Goal: Transaction & Acquisition: Purchase product/service

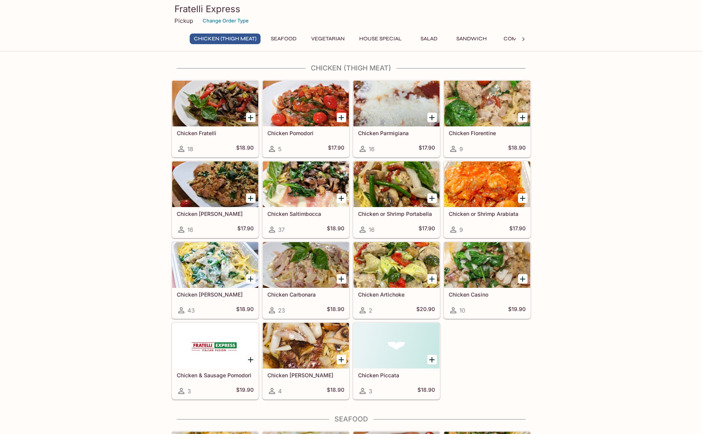
click at [249, 118] on icon "Add Chicken Fratelli" at bounding box center [250, 117] width 9 height 9
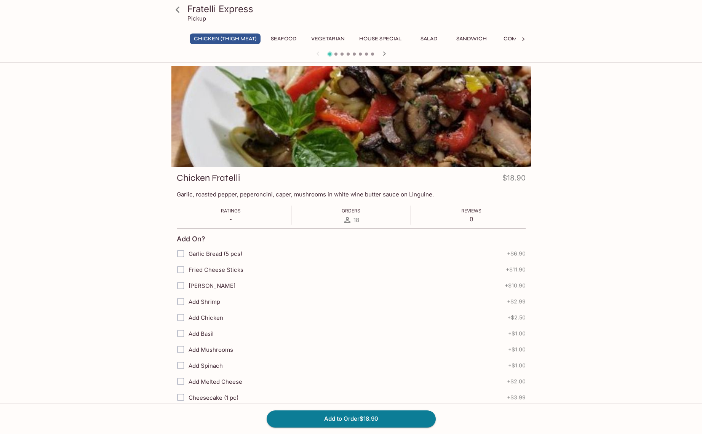
scroll to position [152, 0]
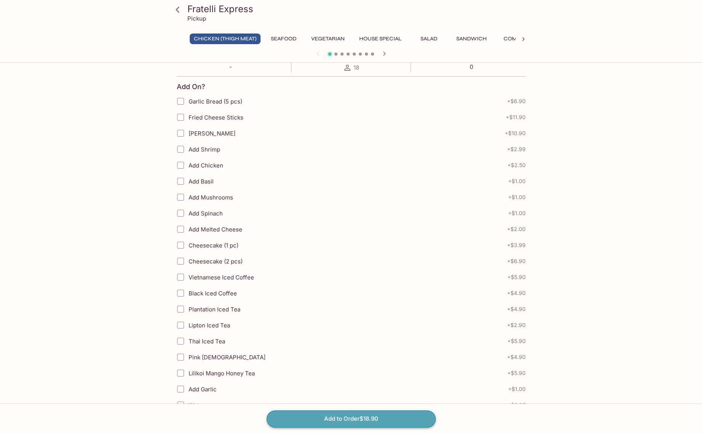
click at [375, 420] on button "Add to Order $18.90" at bounding box center [351, 419] width 169 height 17
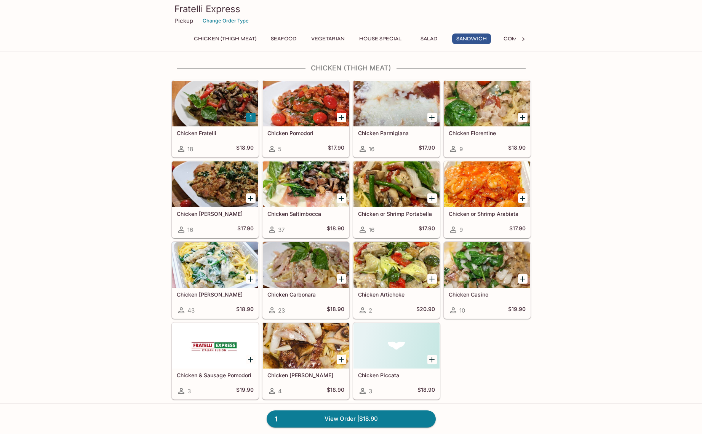
scroll to position [1173, 0]
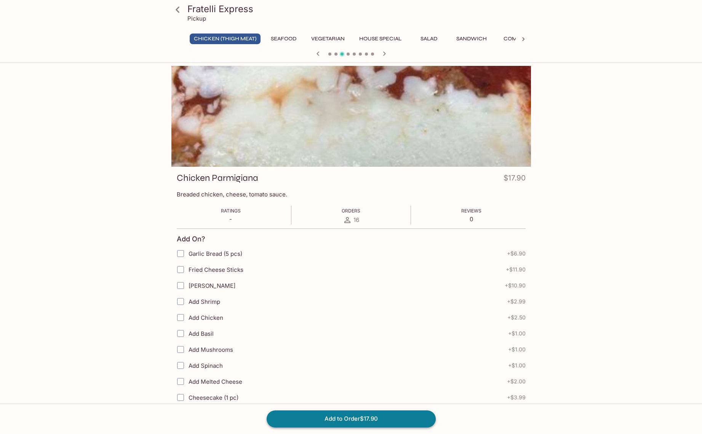
click at [376, 418] on button "Add to Order $17.90" at bounding box center [351, 419] width 169 height 17
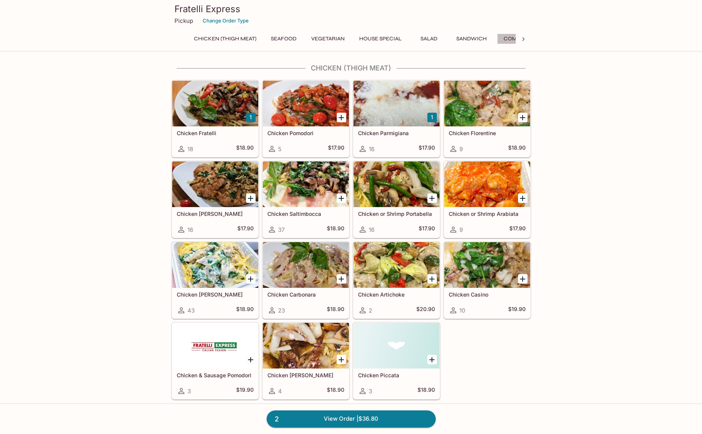
click at [510, 39] on button "Combo" at bounding box center [514, 39] width 34 height 11
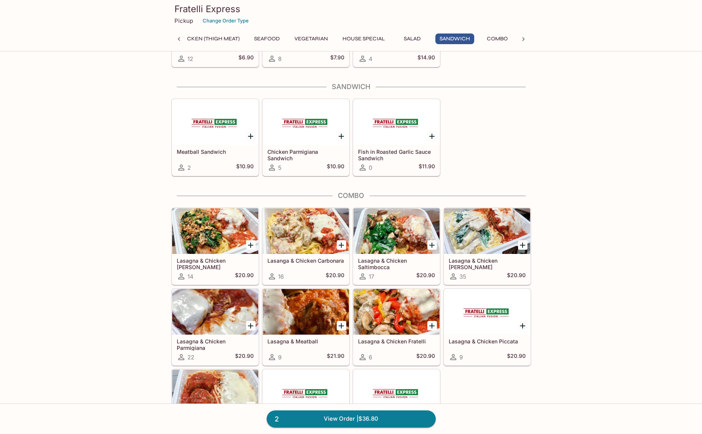
scroll to position [1218, 0]
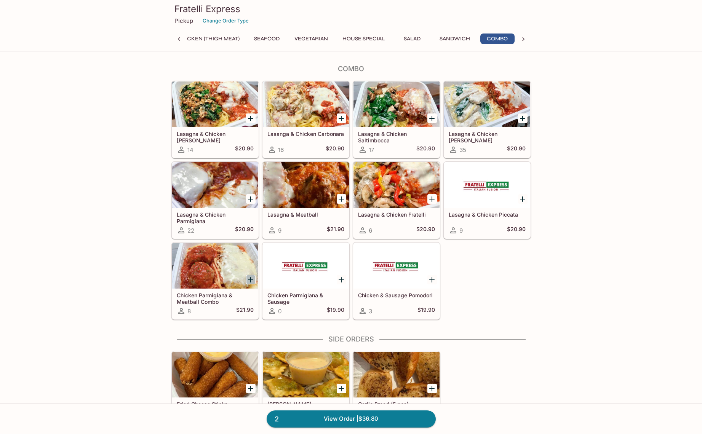
click at [252, 280] on icon "Add Chicken Parmigiana & Meatball Combo" at bounding box center [250, 279] width 5 height 5
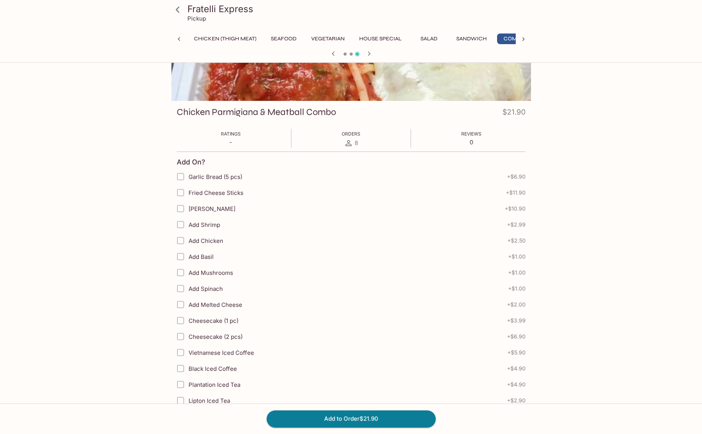
scroll to position [0, 17]
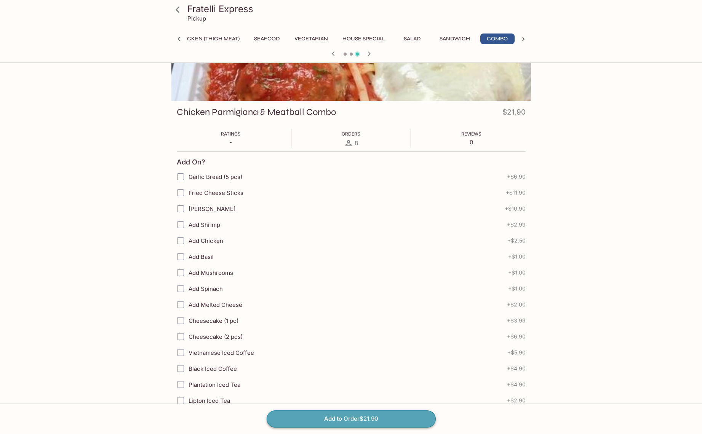
click at [305, 422] on button "Add to Order $21.90" at bounding box center [351, 419] width 169 height 17
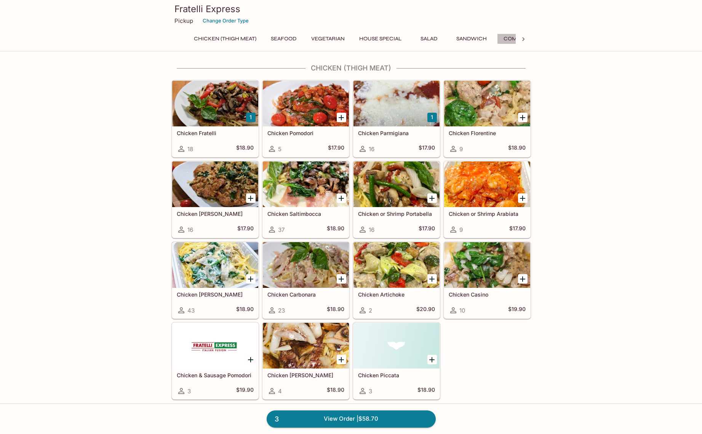
click at [507, 39] on button "Combo" at bounding box center [514, 39] width 34 height 11
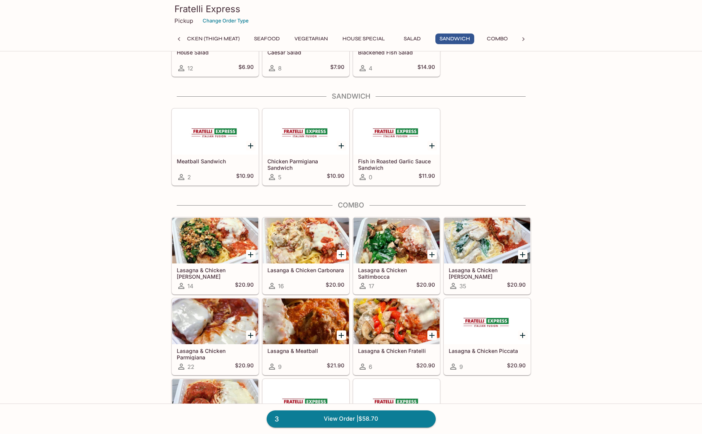
scroll to position [1218, 0]
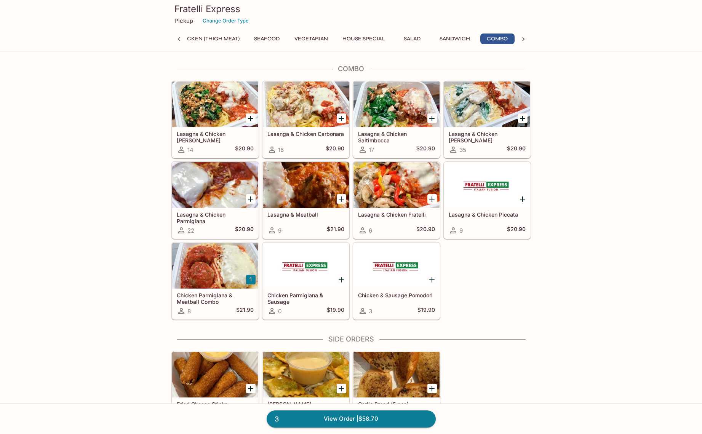
click at [429, 117] on icon "Add Lasagna & Chicken Saltimbocca" at bounding box center [431, 118] width 9 height 9
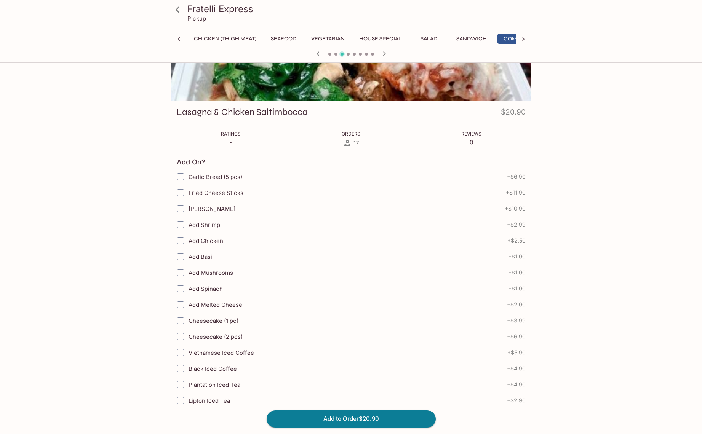
scroll to position [0, 17]
click at [343, 417] on button "Add to Order $20.90" at bounding box center [351, 419] width 169 height 17
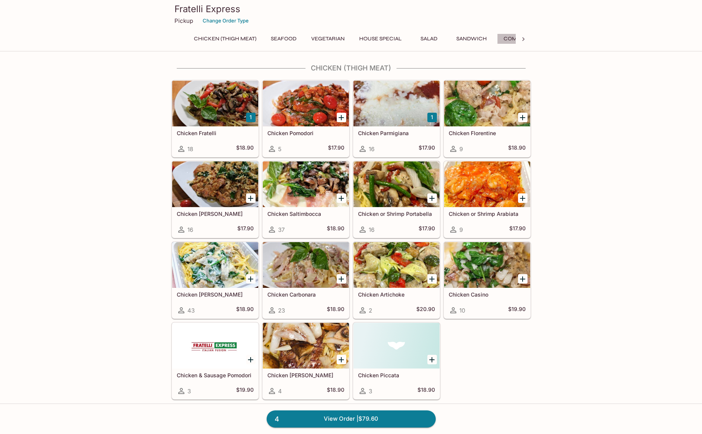
click at [507, 41] on button "Combo" at bounding box center [514, 39] width 34 height 11
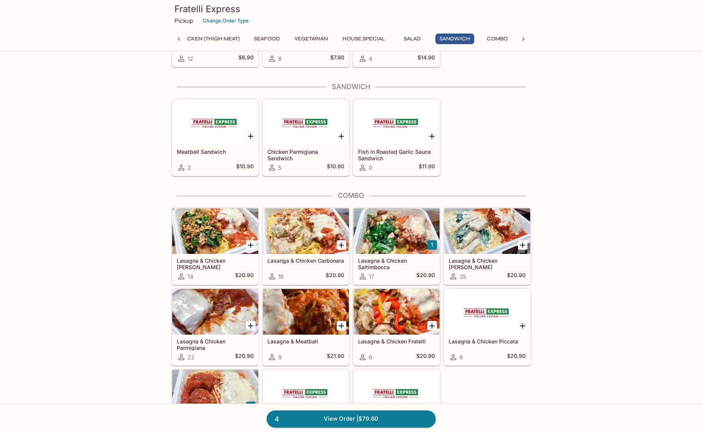
scroll to position [1218, 0]
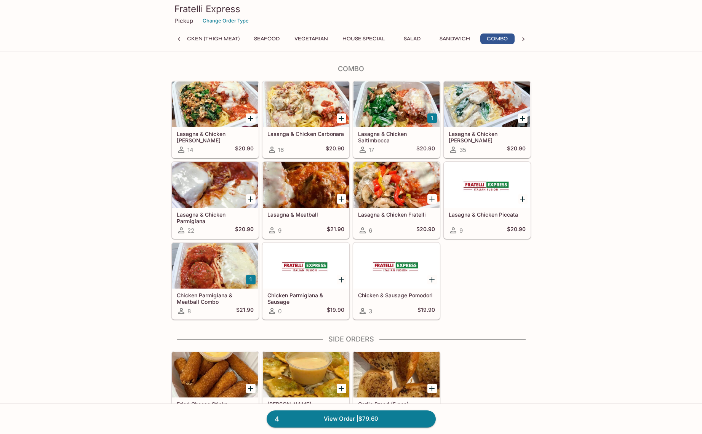
click at [428, 283] on icon "Add Chicken & Sausage Pomodori" at bounding box center [431, 279] width 9 height 9
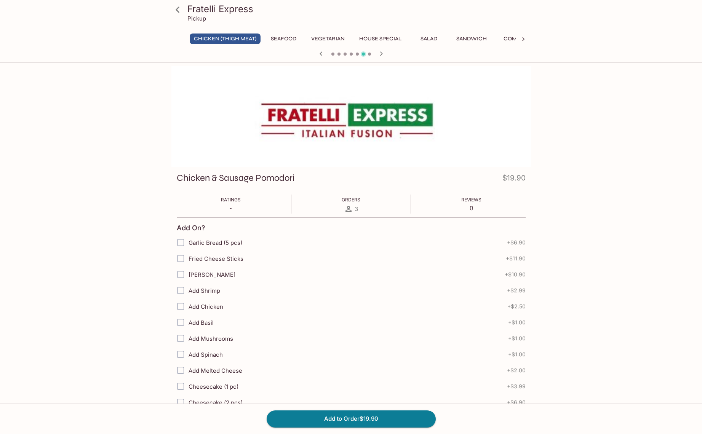
scroll to position [66, 0]
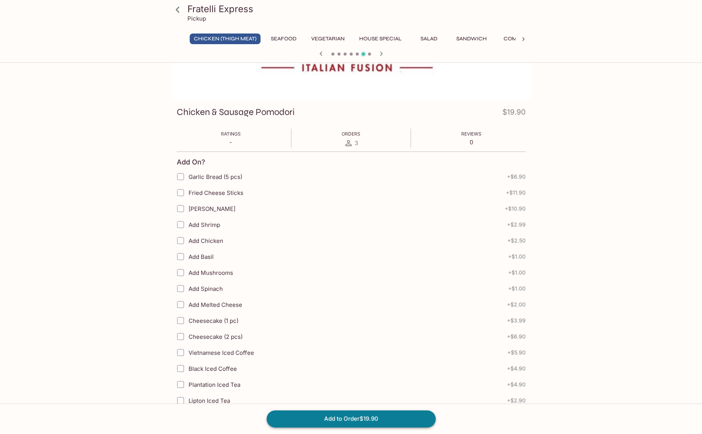
click at [328, 419] on button "Add to Order $19.90" at bounding box center [351, 419] width 169 height 17
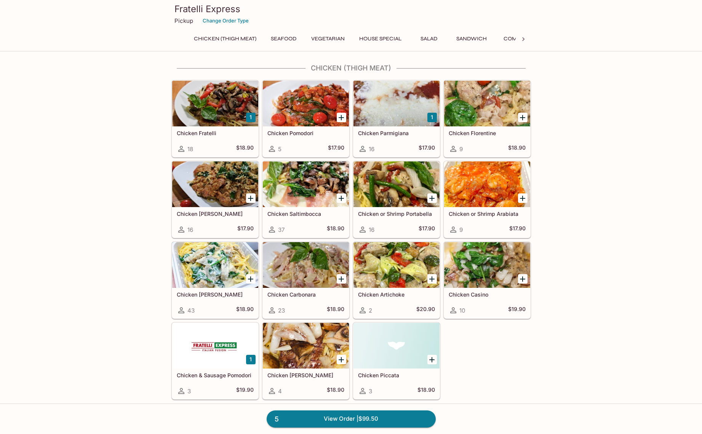
click at [221, 38] on button "Chicken (Thigh Meat)" at bounding box center [225, 39] width 71 height 11
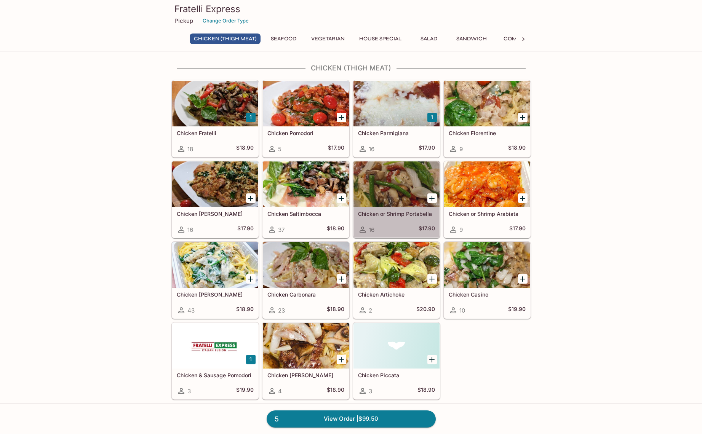
click at [424, 210] on div "Chicken or Shrimp Portabella 16 $17.90" at bounding box center [396, 222] width 86 height 30
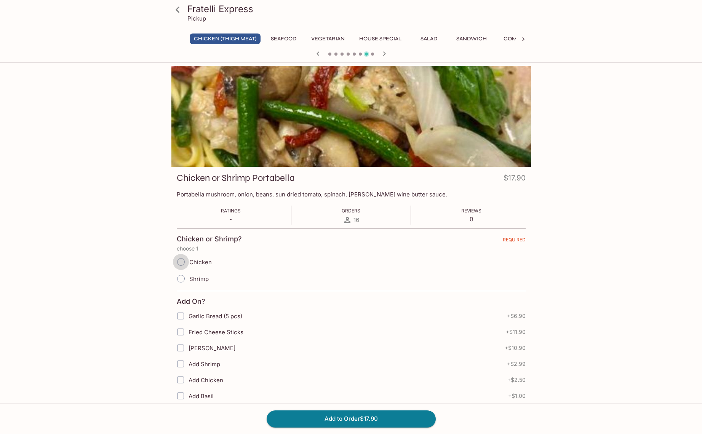
click at [184, 262] on input "Chicken" at bounding box center [181, 262] width 16 height 16
radio input "true"
click at [345, 421] on button "Add to Order $17.90" at bounding box center [351, 419] width 169 height 17
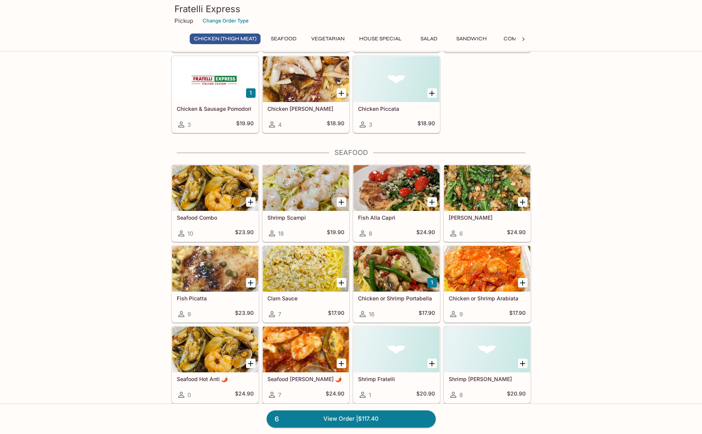
scroll to position [76, 0]
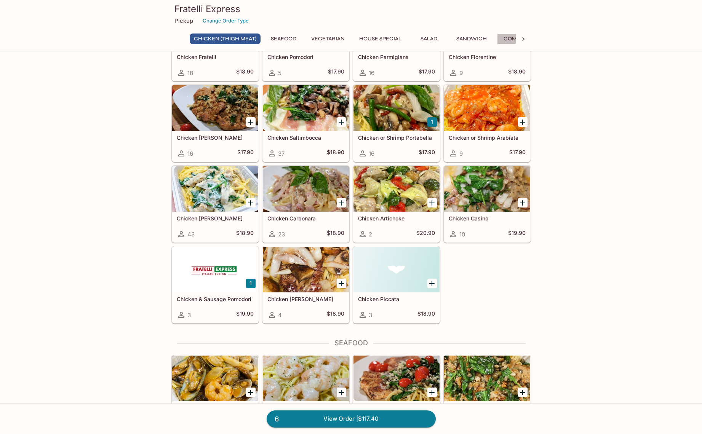
click at [510, 40] on button "Combo" at bounding box center [514, 39] width 34 height 11
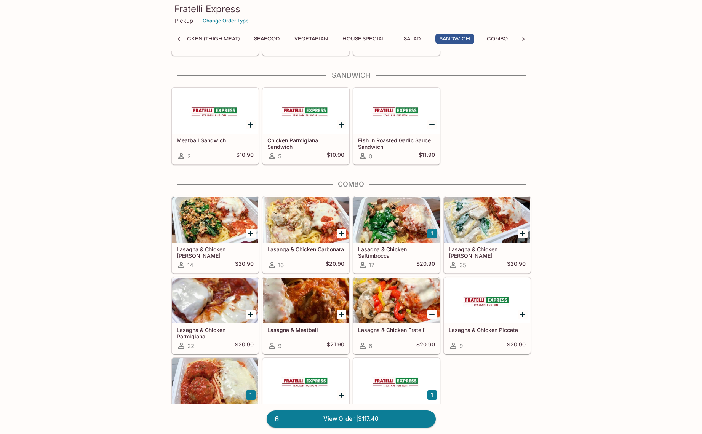
scroll to position [1218, 0]
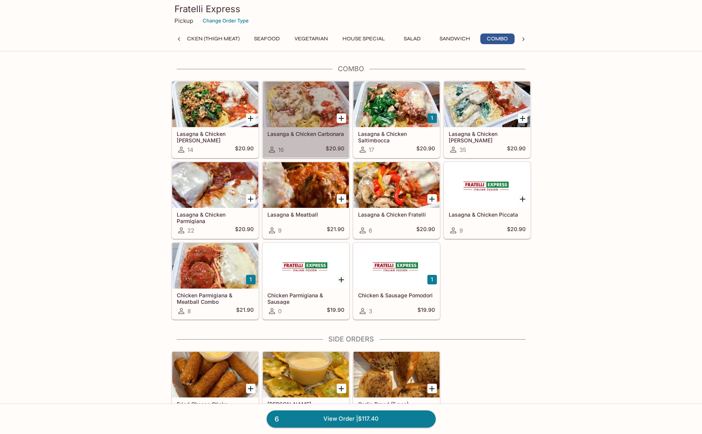
click at [303, 151] on div "16 $20.90" at bounding box center [305, 149] width 77 height 9
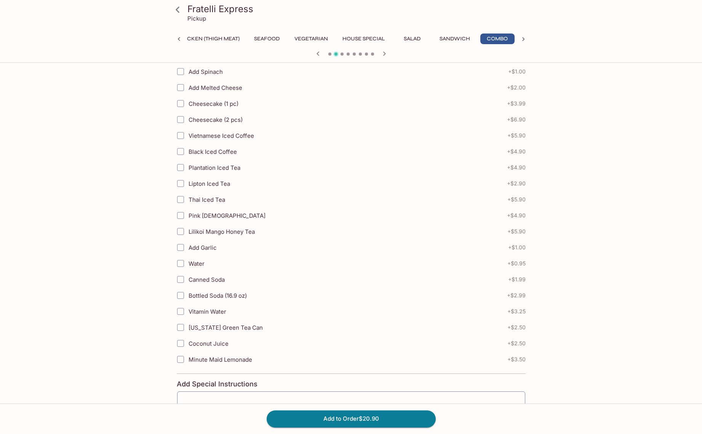
scroll to position [353, 0]
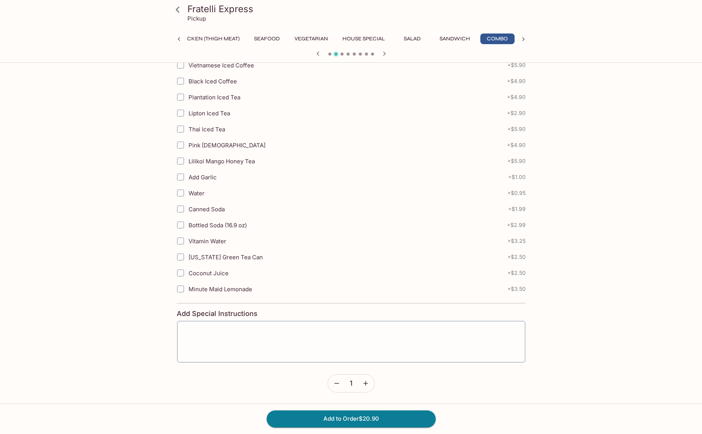
click at [366, 386] on icon "button" at bounding box center [366, 384] width 8 height 8
click at [381, 421] on button "Add to Order $41.80" at bounding box center [351, 419] width 169 height 17
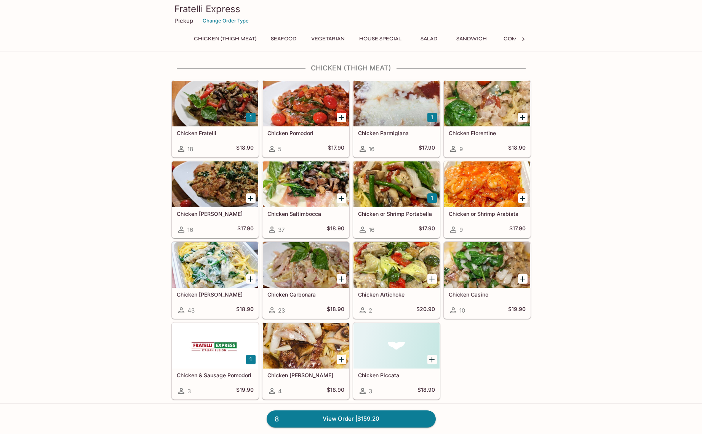
scroll to position [156, 0]
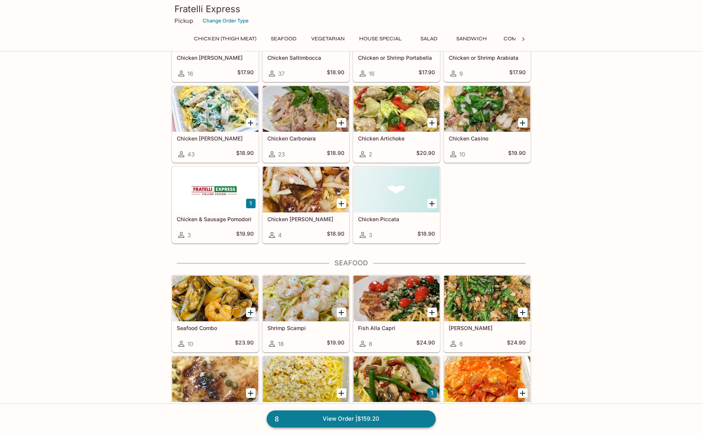
click at [337, 424] on link "8 View Order | $159.20" at bounding box center [351, 419] width 169 height 17
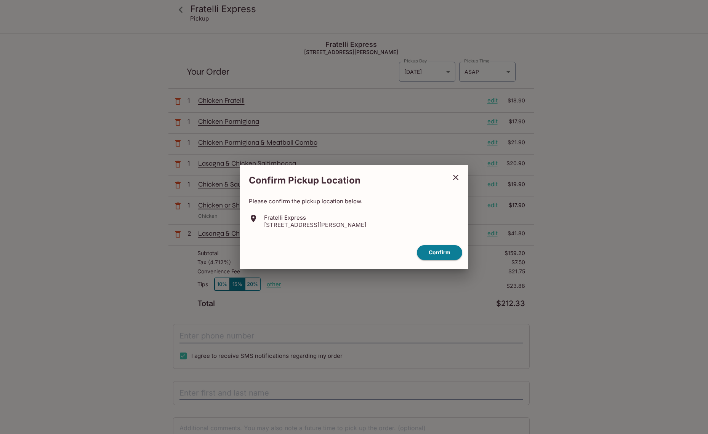
click at [455, 178] on icon "close" at bounding box center [455, 177] width 5 height 5
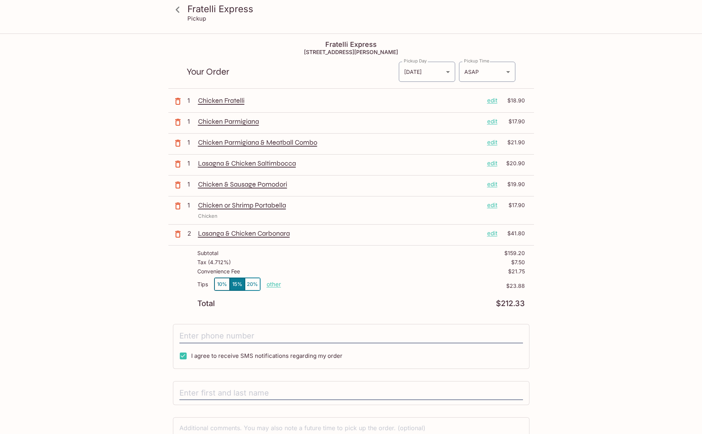
click at [496, 236] on p "edit" at bounding box center [492, 233] width 10 height 8
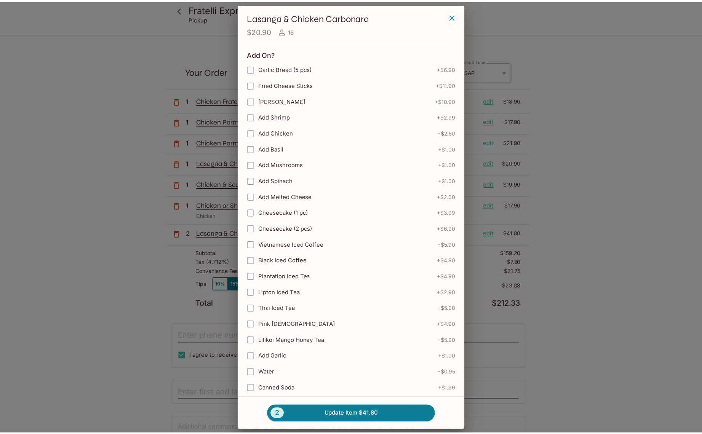
scroll to position [216, 0]
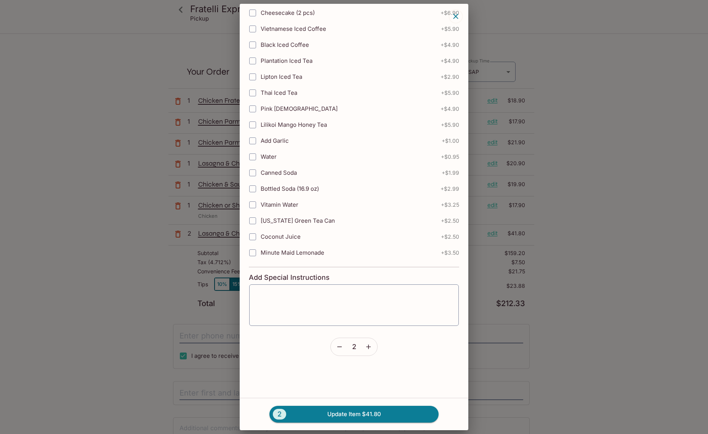
click at [336, 347] on icon "button" at bounding box center [340, 347] width 8 height 8
click at [358, 412] on button "1 Update Item $20.90" at bounding box center [353, 414] width 169 height 17
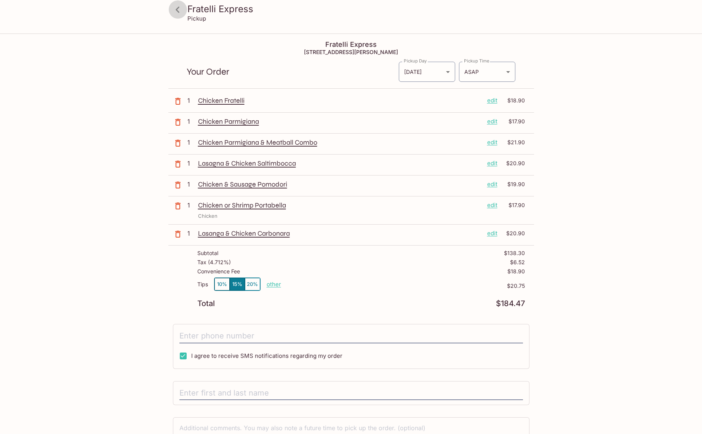
click at [184, 13] on icon at bounding box center [177, 9] width 13 height 13
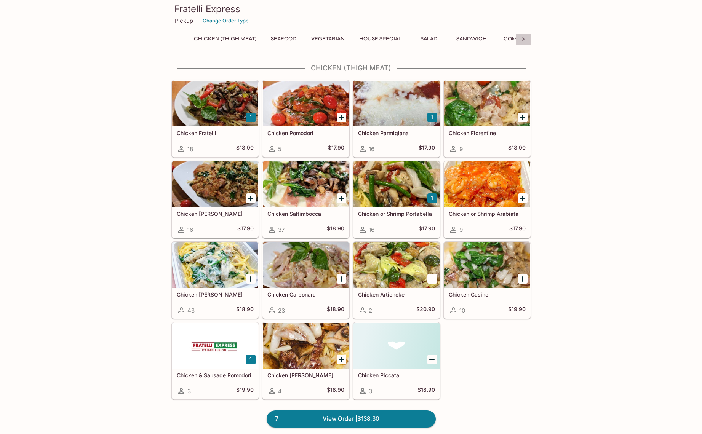
click at [528, 40] on div at bounding box center [523, 39] width 15 height 11
click at [424, 38] on button "Side Orders" at bounding box center [418, 39] width 43 height 11
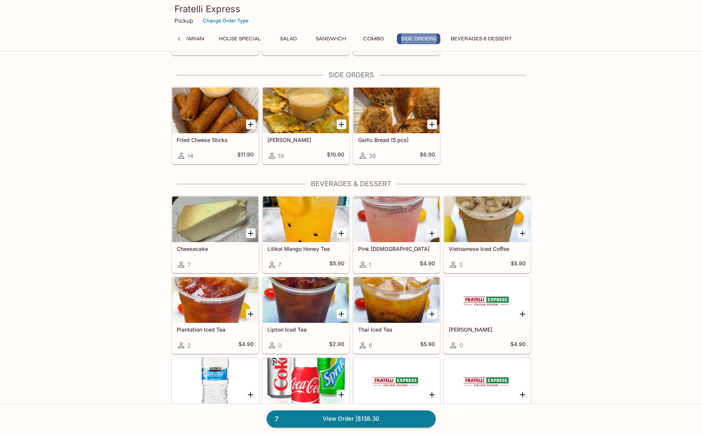
scroll to position [1489, 0]
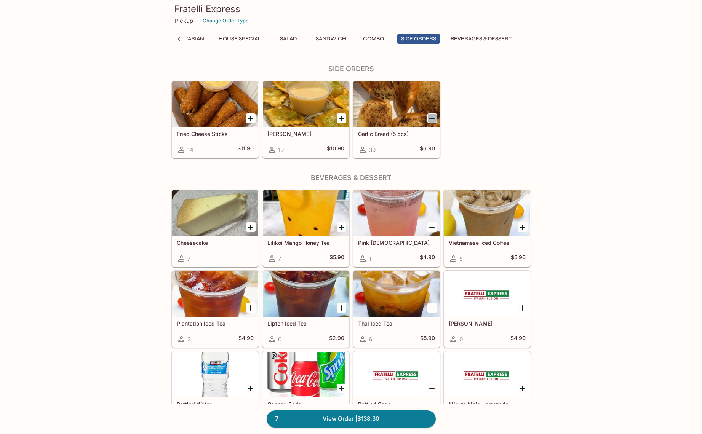
click at [432, 122] on icon "Add Garlic Bread (5 pcs)" at bounding box center [431, 118] width 9 height 9
click at [431, 119] on button "1" at bounding box center [432, 119] width 10 height 10
click at [392, 424] on link "9 View Order | $152.10" at bounding box center [351, 419] width 169 height 17
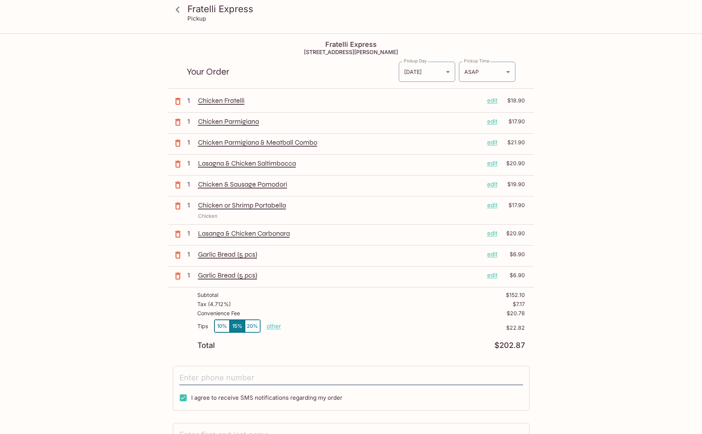
scroll to position [34, 0]
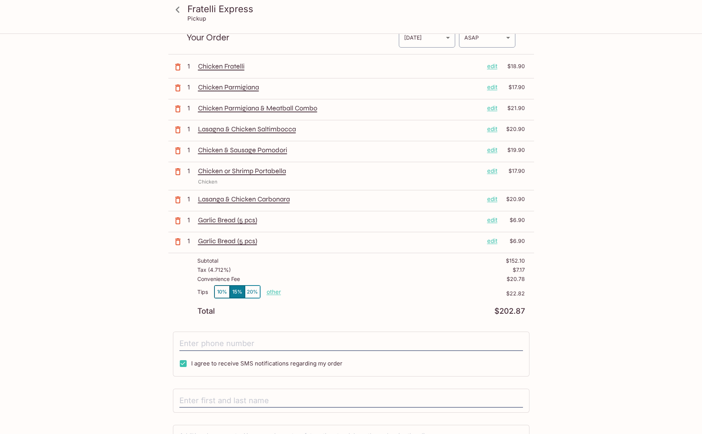
click at [225, 294] on button "10%" at bounding box center [221, 292] width 15 height 13
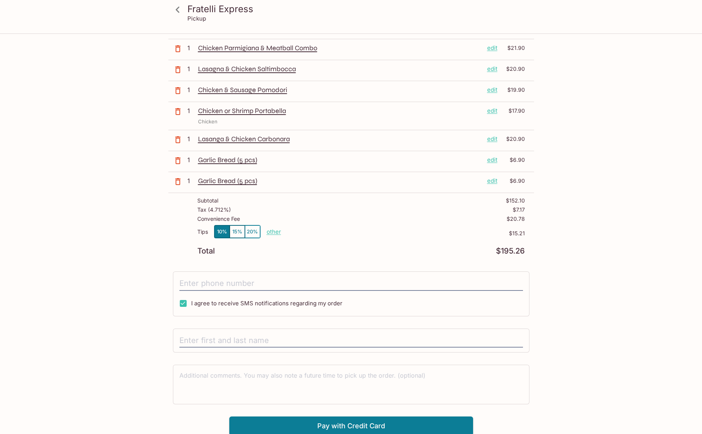
scroll to position [96, 0]
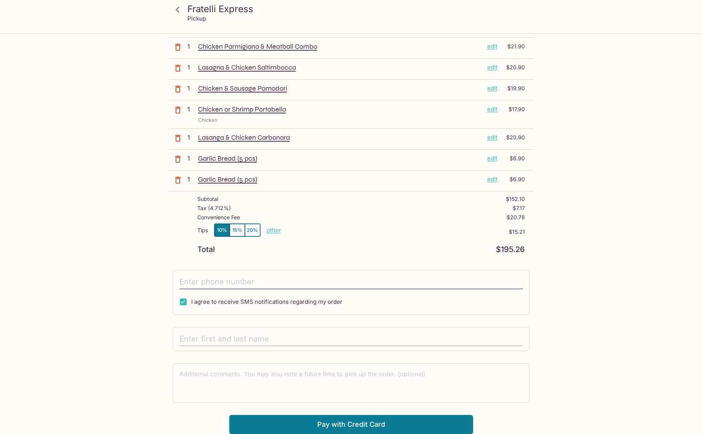
click at [317, 336] on input "text" at bounding box center [351, 339] width 344 height 14
type input "[PERSON_NAME]"
click at [185, 302] on input "I agree to receive SMS notifications regarding my order" at bounding box center [183, 301] width 15 height 15
checkbox input "false"
click at [397, 422] on button "Pay with Credit Card" at bounding box center [351, 424] width 244 height 19
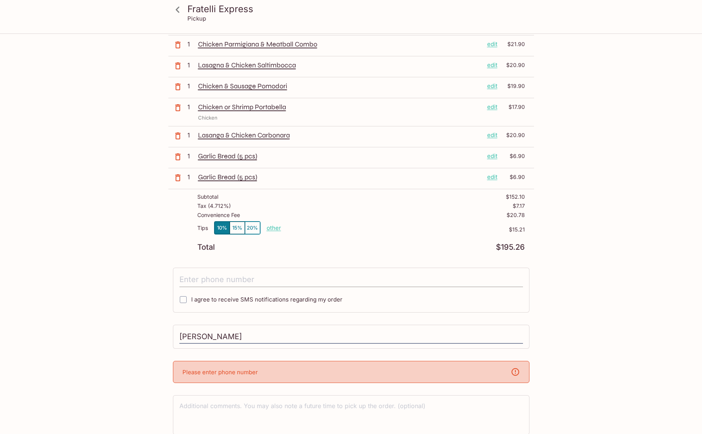
scroll to position [130, 0]
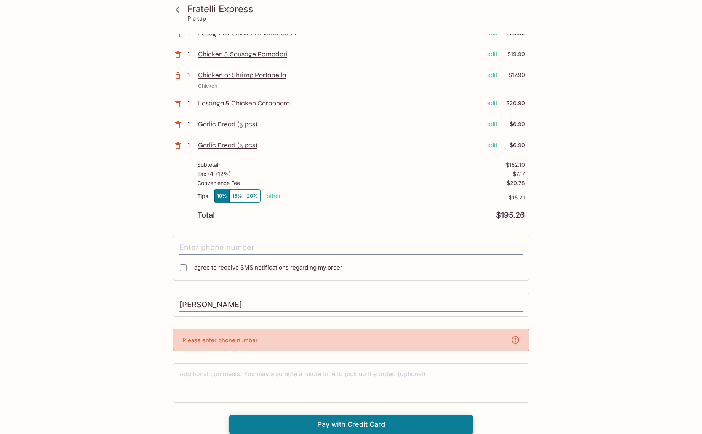
click at [344, 340] on div "Please enter phone number" at bounding box center [351, 340] width 357 height 22
drag, startPoint x: 223, startPoint y: 338, endPoint x: 210, endPoint y: 336, distance: 13.1
click at [210, 336] on div "Please enter phone number" at bounding box center [351, 340] width 357 height 22
click at [235, 307] on input "[PERSON_NAME]" at bounding box center [351, 305] width 344 height 14
click at [240, 356] on div "Fratelli Express [STREET_ADDRESS][PERSON_NAME] Your Order Pickup Day [DATE] [DA…" at bounding box center [351, 169] width 366 height 530
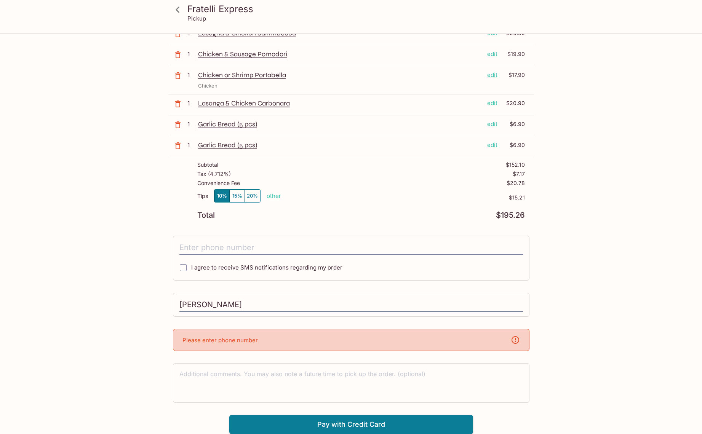
click at [241, 334] on div "Please enter phone number" at bounding box center [351, 340] width 357 height 22
click at [258, 248] on input "tel" at bounding box center [351, 248] width 344 height 14
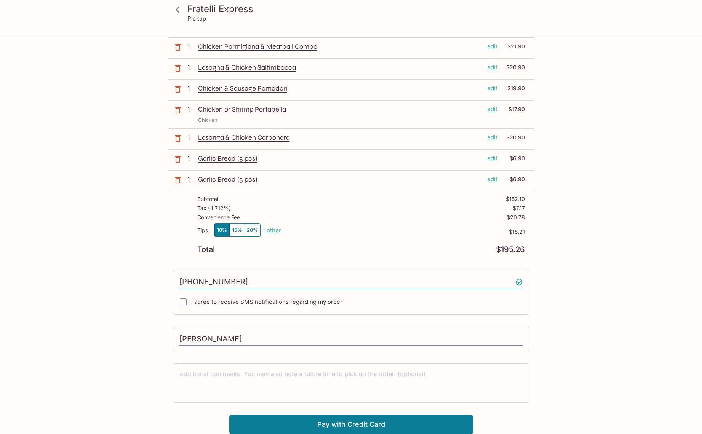
scroll to position [96, 0]
type input "[PHONE_NUMBER]"
click at [366, 422] on button "Pay with Credit Card" at bounding box center [351, 424] width 244 height 19
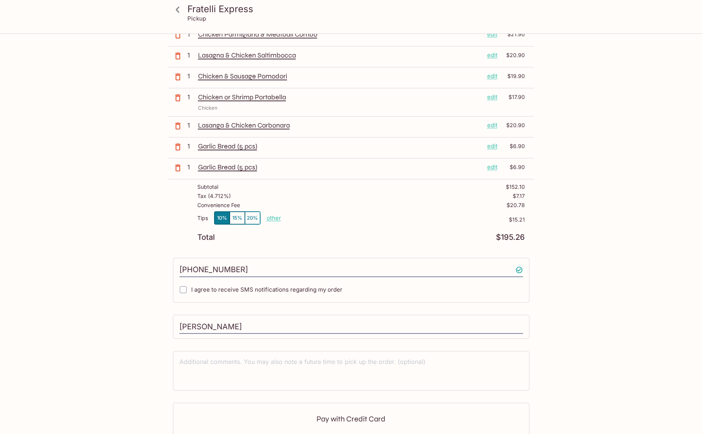
scroll to position [210, 0]
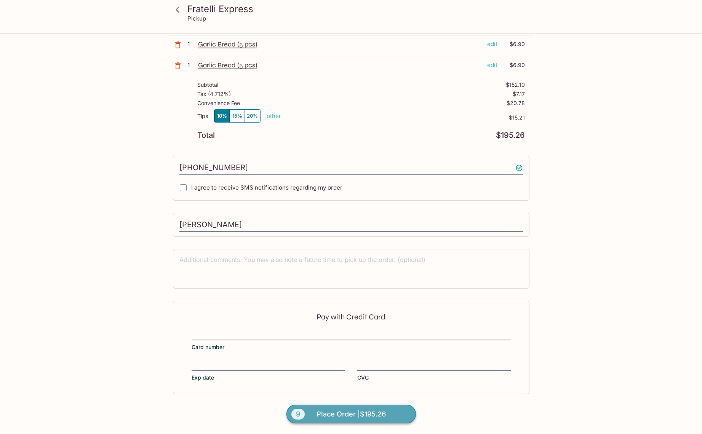
click at [359, 416] on span "Place Order | $195.26" at bounding box center [351, 414] width 69 height 12
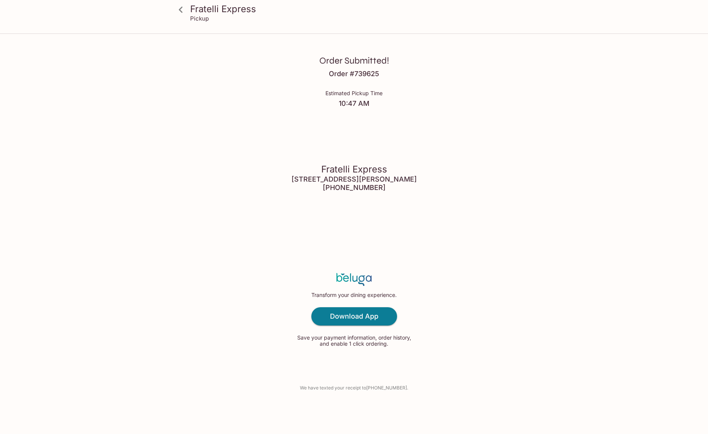
click at [396, 249] on div "Transform your dining experience. Download App Save your payment information, o…" at bounding box center [354, 310] width 118 height 149
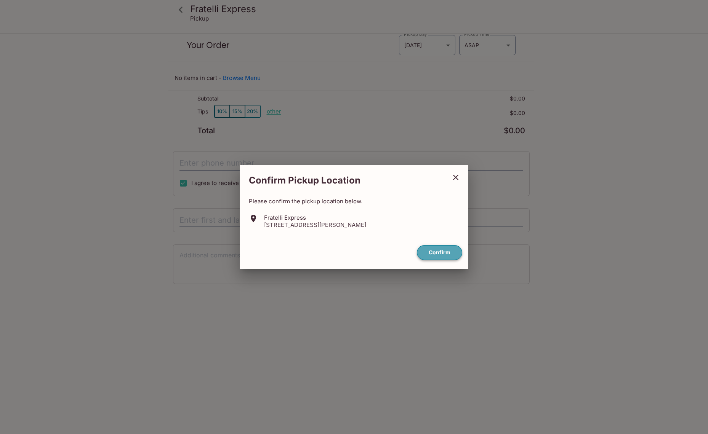
click at [445, 254] on button "Confirm" at bounding box center [439, 252] width 45 height 15
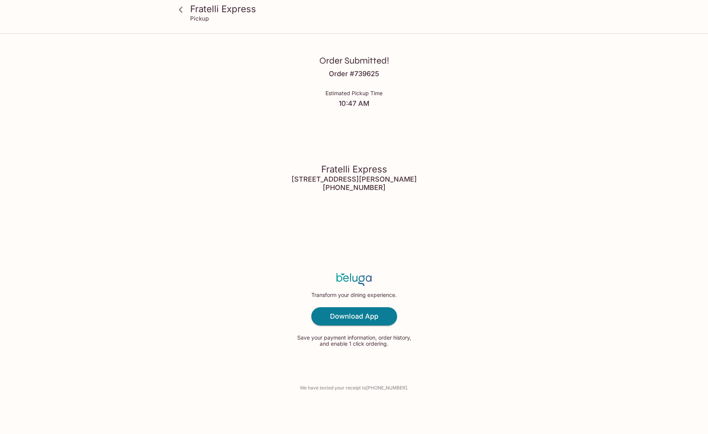
click at [291, 204] on div "Fratelli Express [STREET_ADDRESS][PERSON_NAME] 808-367-0642" at bounding box center [353, 178] width 125 height 104
click at [377, 347] on div "Transform your dining experience. Download App Save your payment information, o…" at bounding box center [354, 310] width 118 height 149
click at [342, 86] on div "Order Submitted! Order # 739625 Estimated Pickup Time 10:47 AM Fratelli Express…" at bounding box center [354, 217] width 488 height 434
click at [427, 100] on div "Order Submitted! Order # 739625 Estimated Pickup Time 10:47 AM Fratelli Express…" at bounding box center [354, 217] width 488 height 434
click at [434, 116] on div "Order Submitted! Order # 739625 Estimated Pickup Time 10:47 AM Fratelli Express…" at bounding box center [354, 217] width 488 height 434
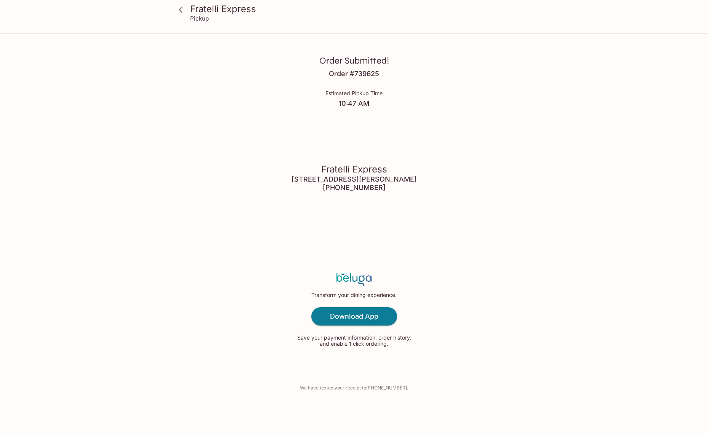
drag, startPoint x: 350, startPoint y: 194, endPoint x: 348, endPoint y: 178, distance: 16.2
click at [348, 178] on h4 "[STREET_ADDRESS][PERSON_NAME]" at bounding box center [353, 179] width 125 height 8
click at [363, 177] on h4 "[STREET_ADDRESS][PERSON_NAME]" at bounding box center [353, 179] width 125 height 8
click at [399, 179] on h4 "[STREET_ADDRESS][PERSON_NAME]" at bounding box center [353, 179] width 125 height 8
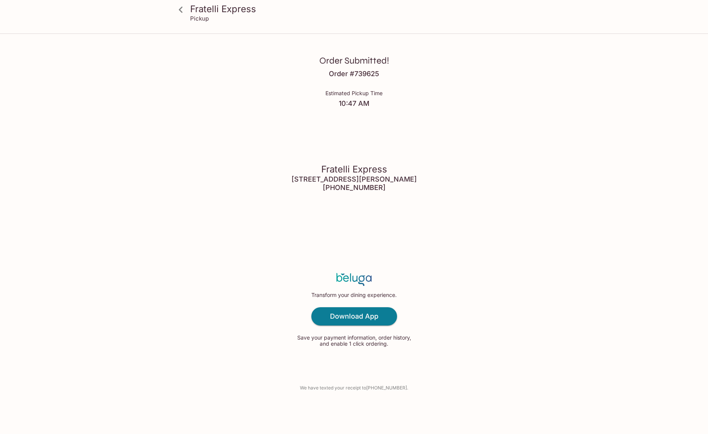
click at [416, 185] on div "Fratelli Express [STREET_ADDRESS][PERSON_NAME] 808-367-0642" at bounding box center [353, 178] width 125 height 104
click at [429, 182] on div "Order Submitted! Order # 739625 Estimated Pickup Time 10:47 AM Fratelli Express…" at bounding box center [354, 217] width 488 height 434
